Goal: Task Accomplishment & Management: Complete application form

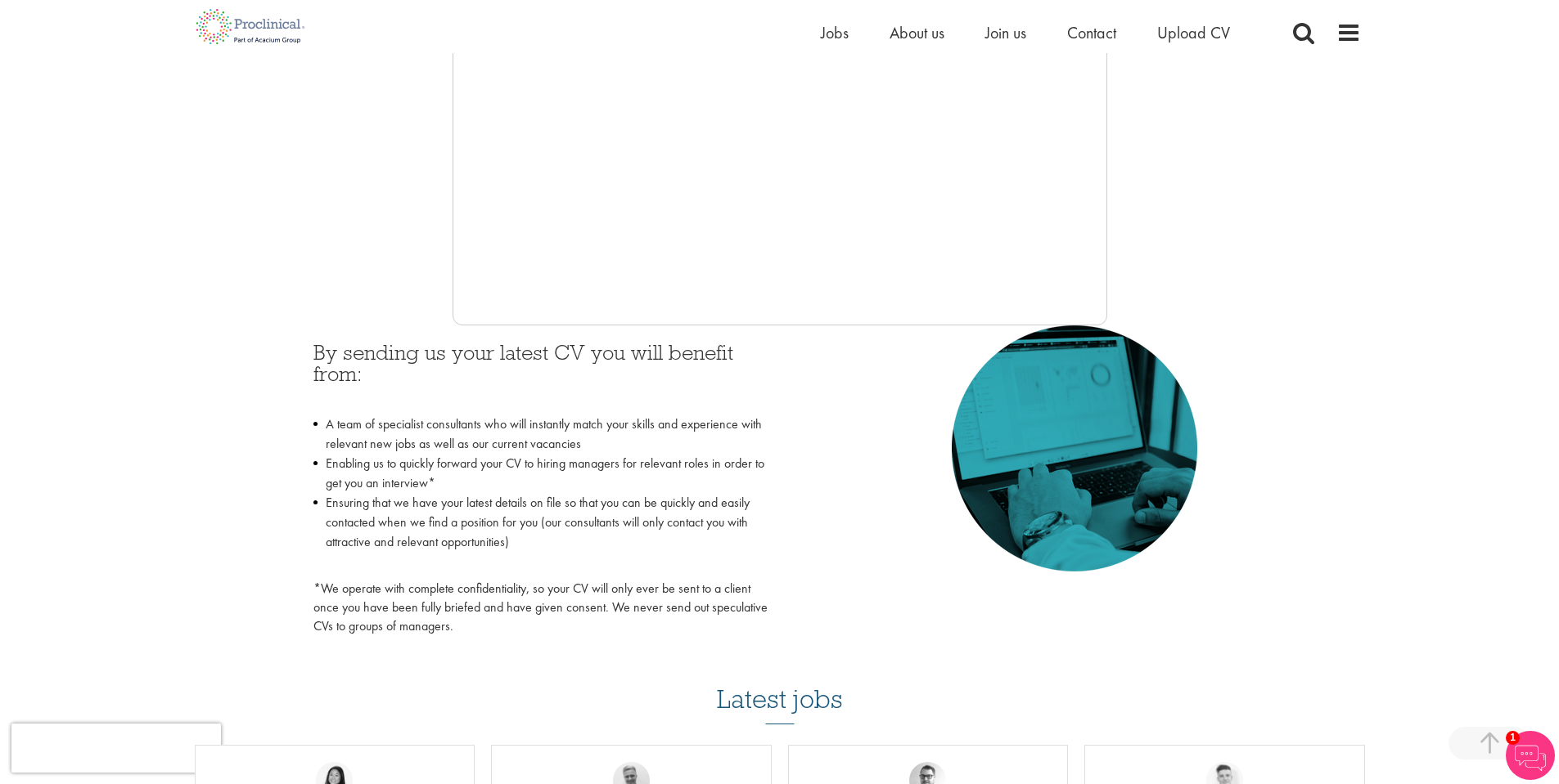
scroll to position [654, 0]
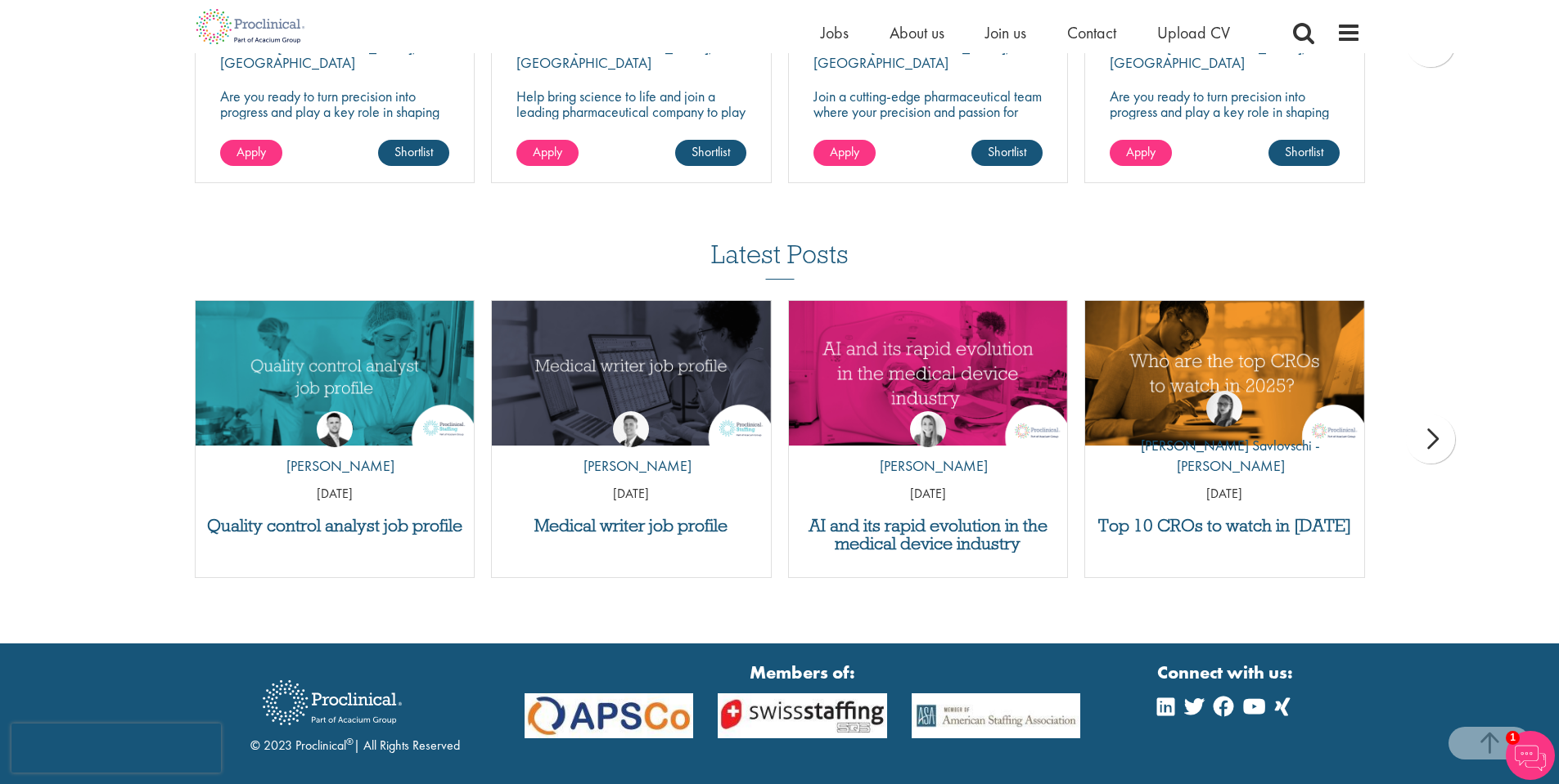
scroll to position [5068, 0]
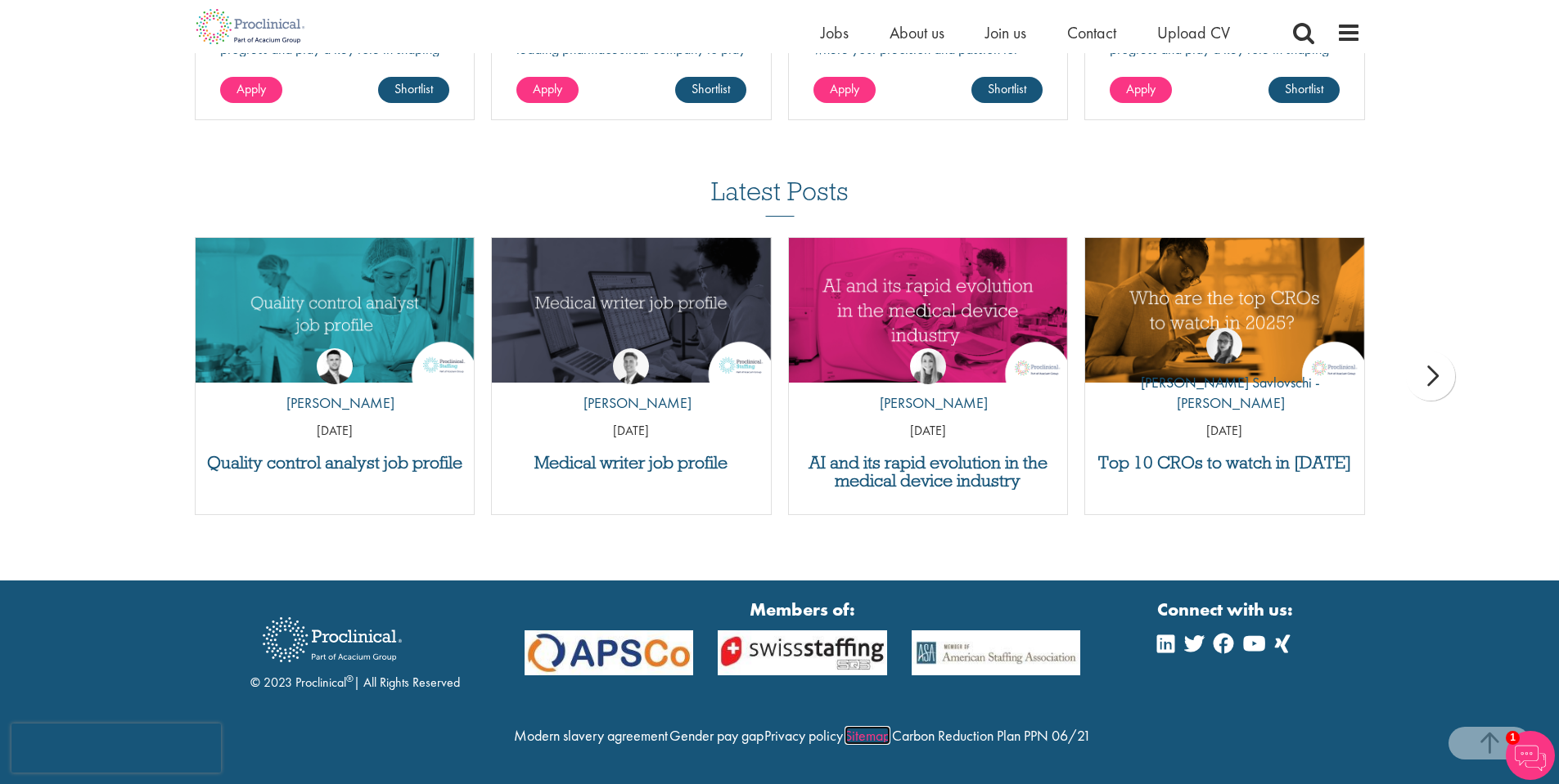
click at [890, 726] on link "Sitemap" at bounding box center [867, 735] width 46 height 19
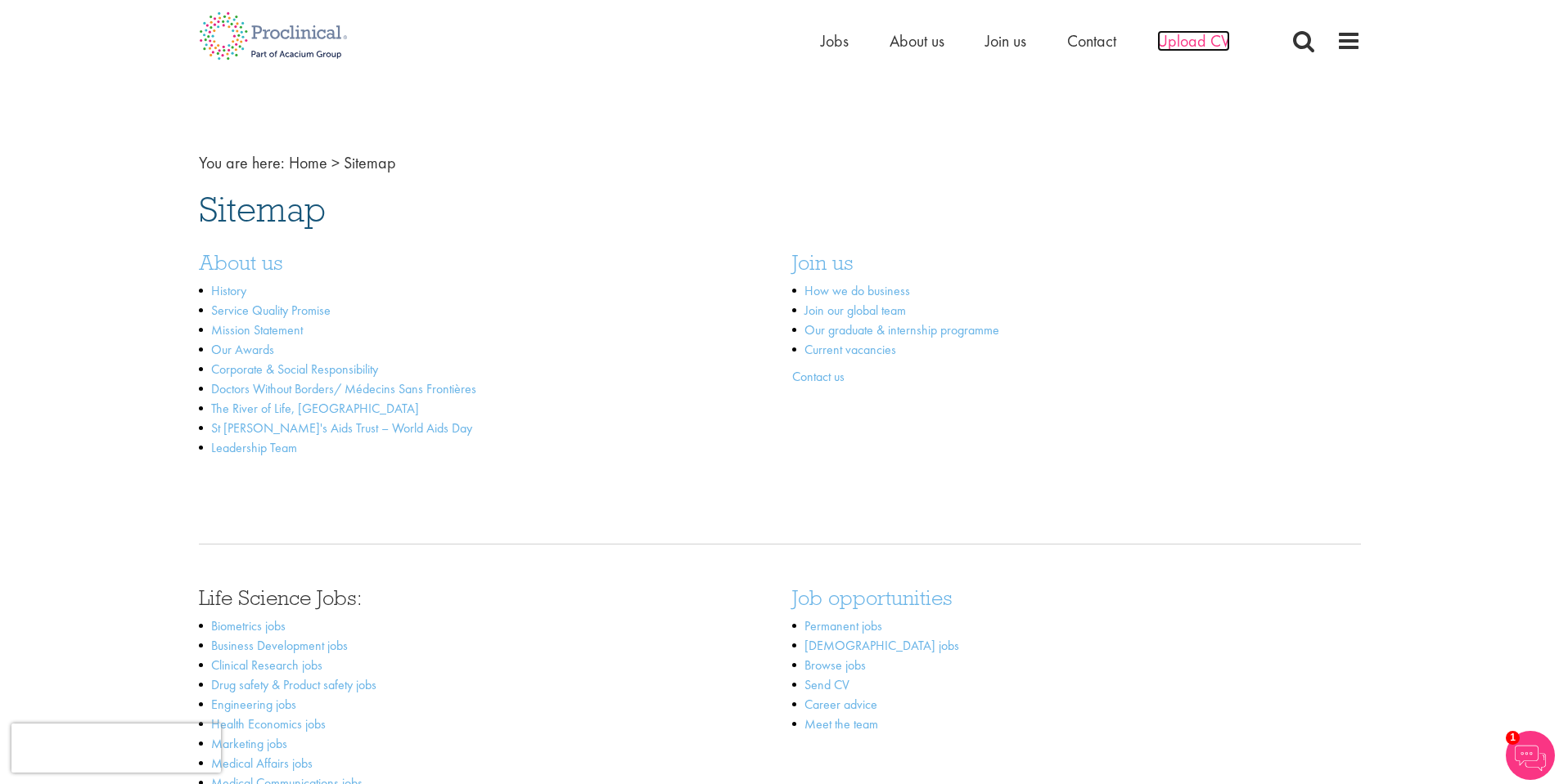
click at [1189, 47] on span "Upload CV" at bounding box center [1193, 40] width 73 height 21
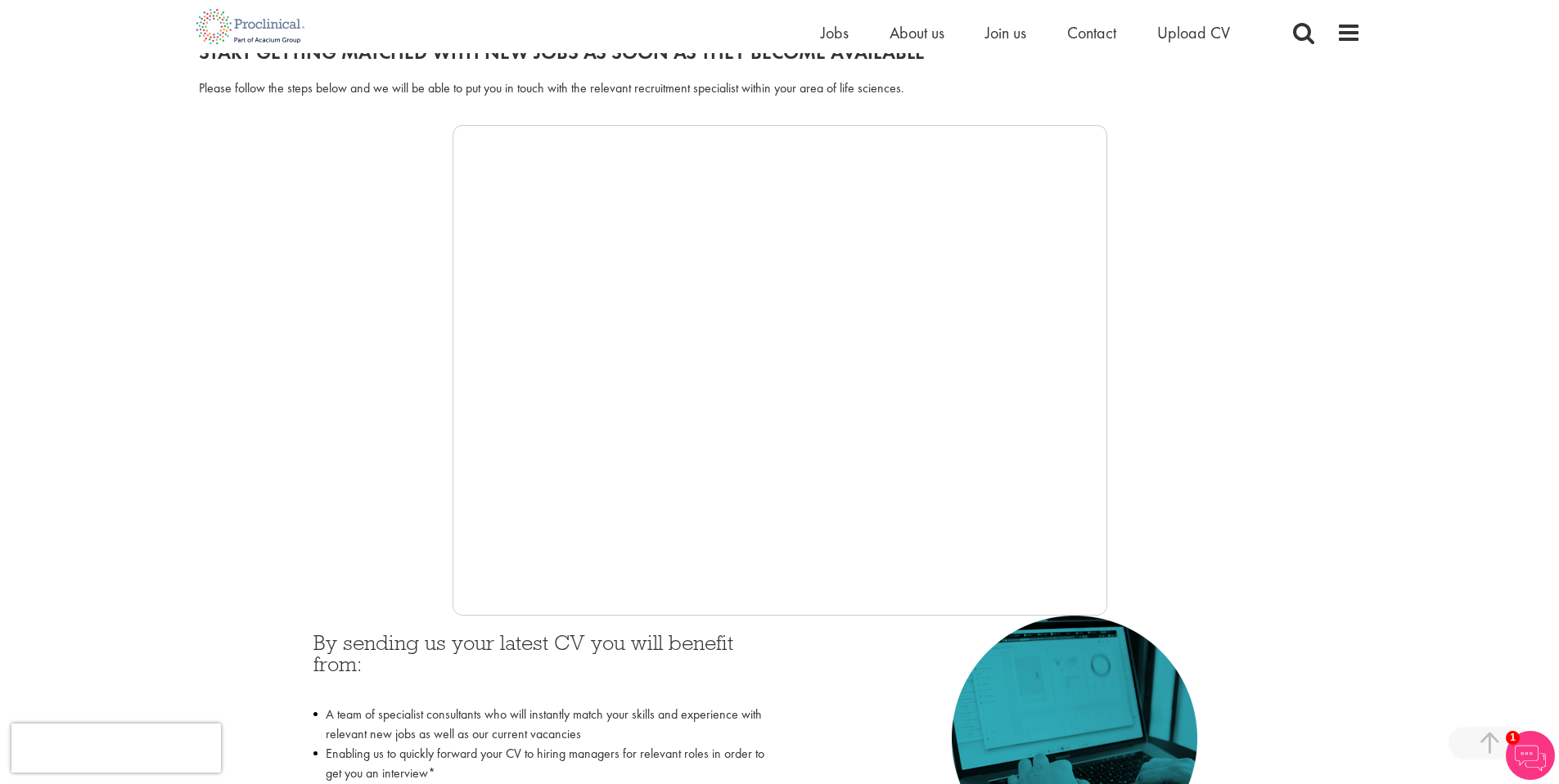
scroll to position [164, 0]
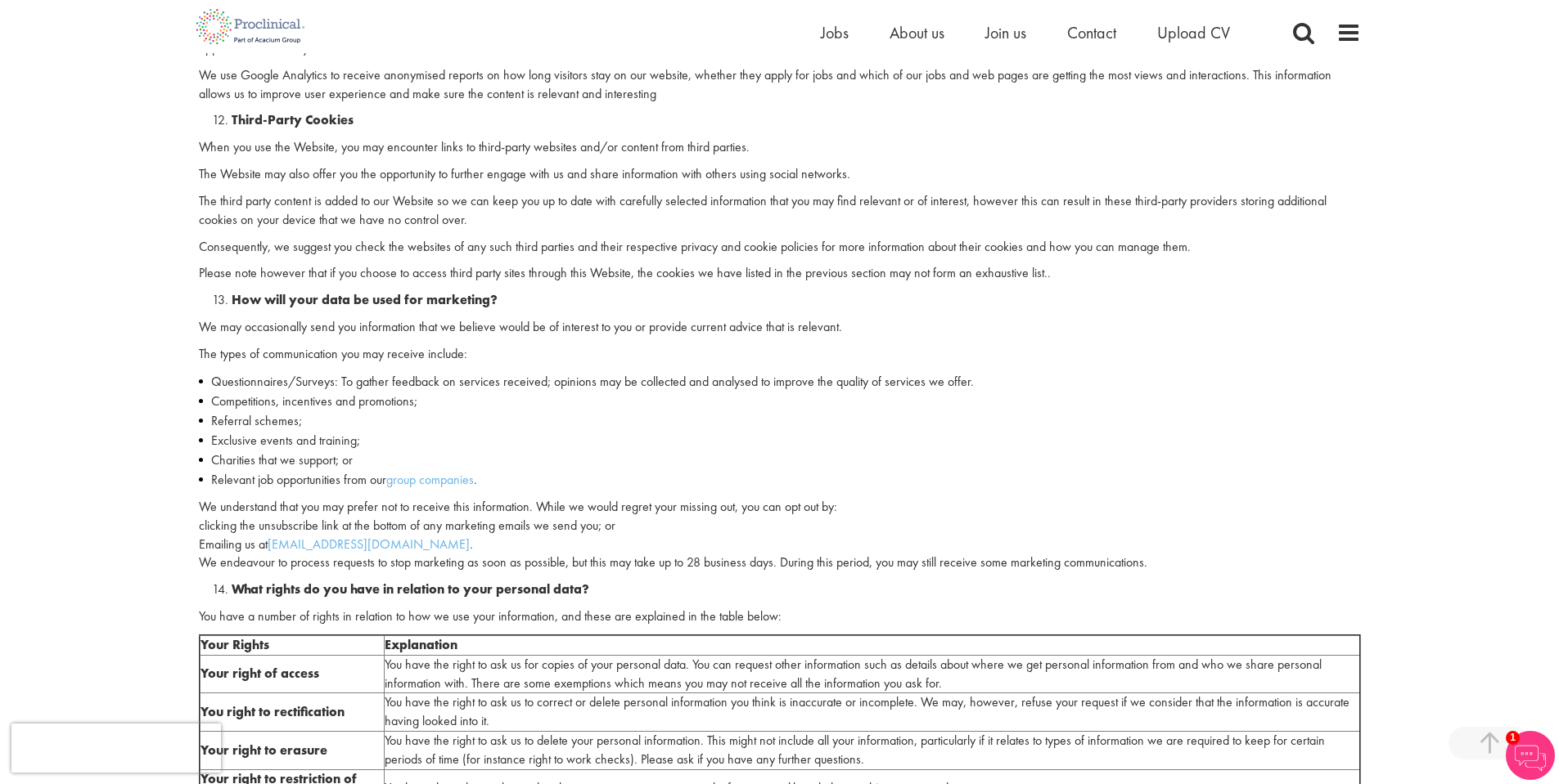
scroll to position [3269, 0]
